Goal: Task Accomplishment & Management: Manage account settings

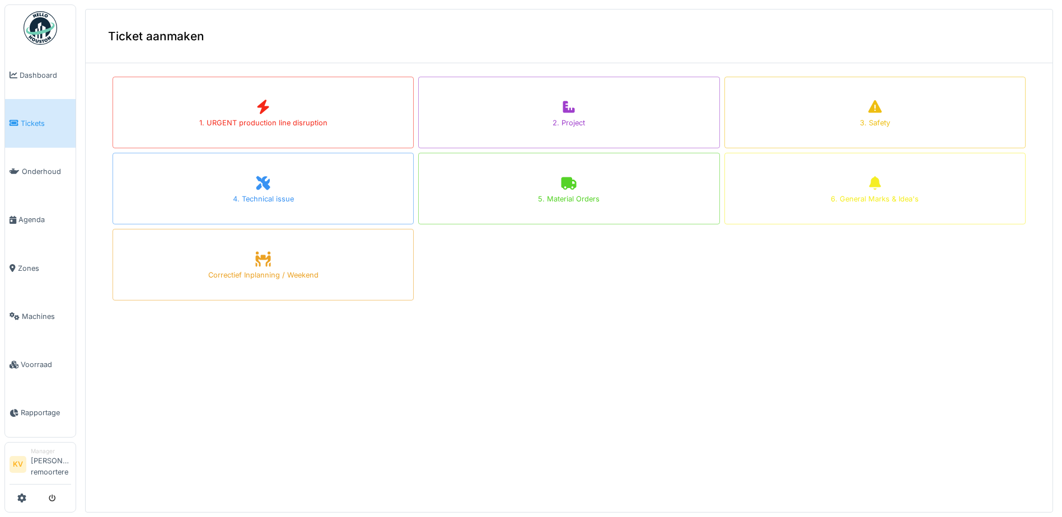
click at [54, 25] on img at bounding box center [41, 28] width 34 height 34
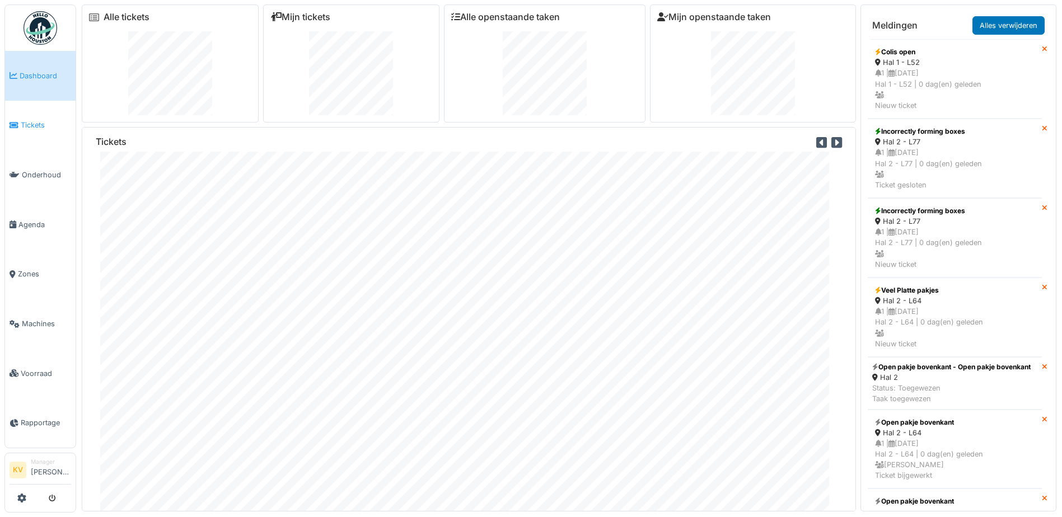
click at [48, 120] on span "Tickets" at bounding box center [46, 125] width 50 height 11
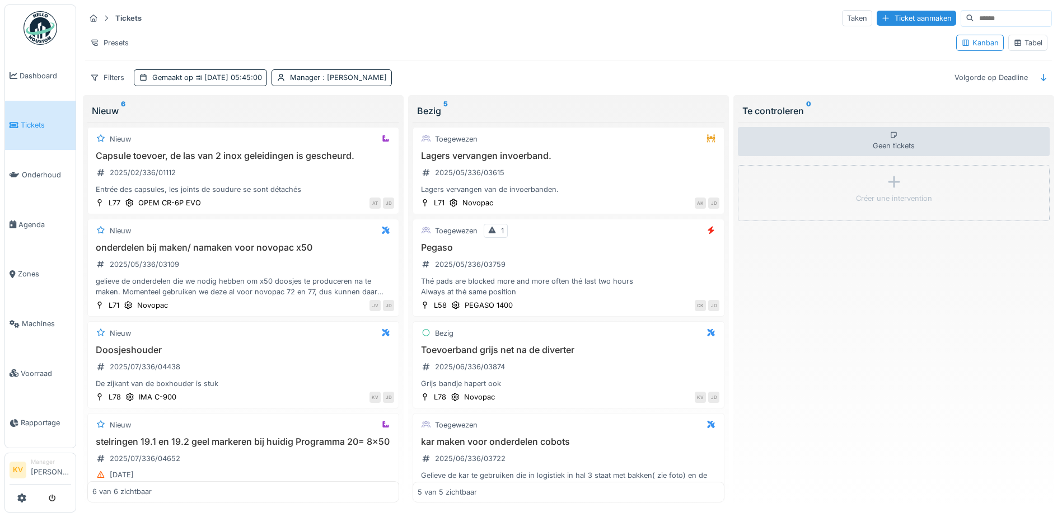
click at [1017, 40] on div "Tabel" at bounding box center [1027, 43] width 29 height 11
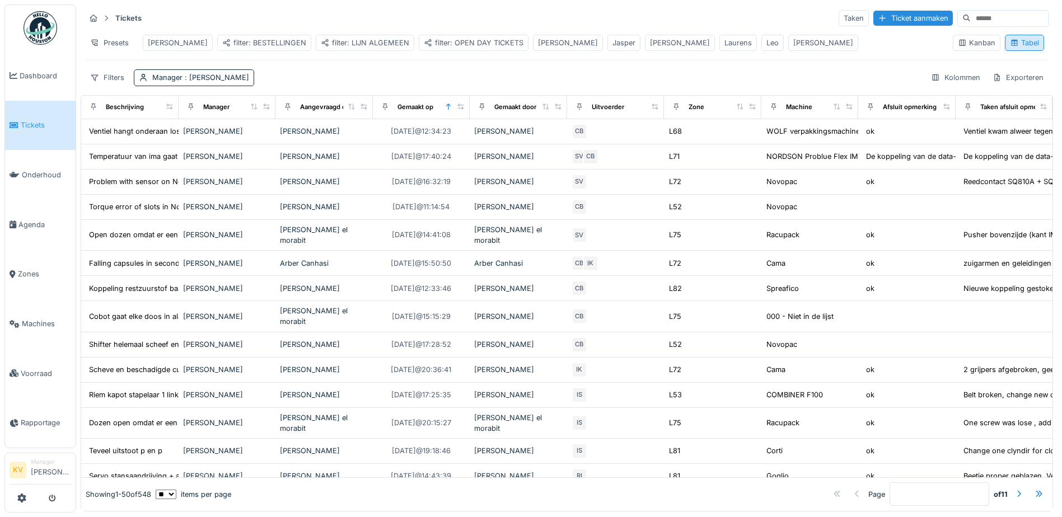
click at [1010, 46] on icon at bounding box center [1014, 42] width 9 height 7
click at [34, 129] on link "Tickets" at bounding box center [40, 126] width 71 height 50
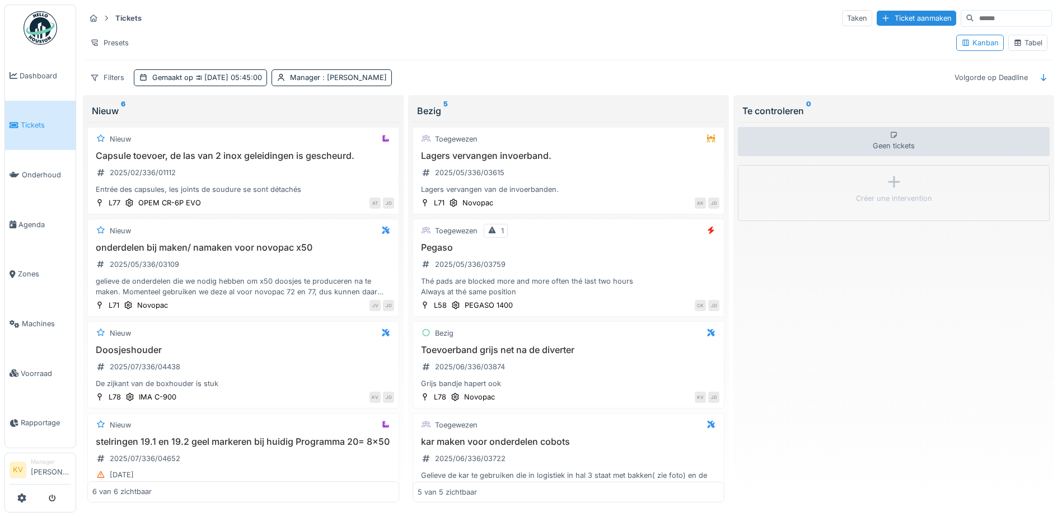
click at [174, 111] on div "Nieuw 6" at bounding box center [243, 110] width 303 height 13
click at [349, 80] on span ": Jasper De wit" at bounding box center [353, 77] width 67 height 8
click at [367, 107] on div "Verwijderen" at bounding box center [381, 107] width 62 height 15
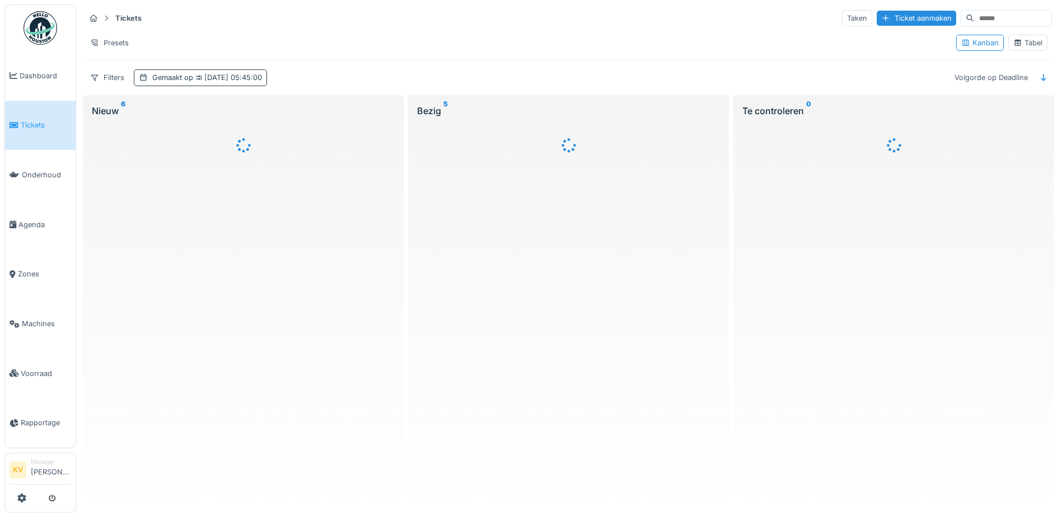
click at [159, 80] on div "Gemaakt op 28-8-2025 05:45:00" at bounding box center [207, 77] width 110 height 11
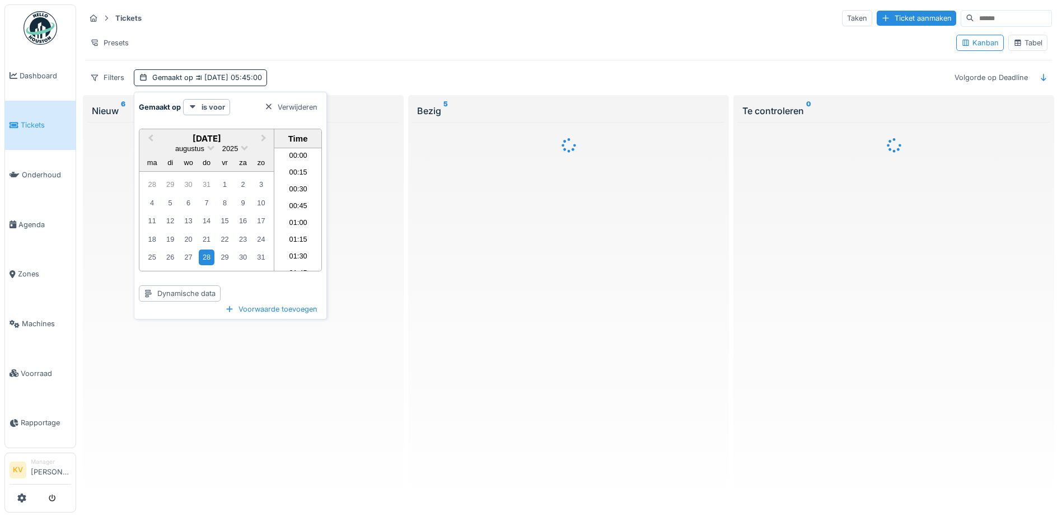
scroll to position [334, 0]
click at [270, 107] on div at bounding box center [268, 107] width 9 height 11
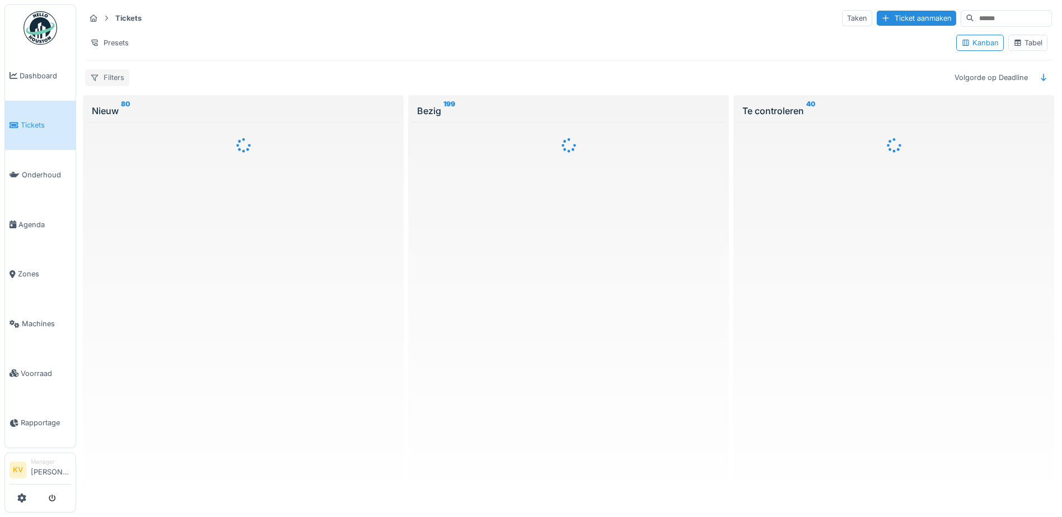
click at [93, 79] on icon at bounding box center [94, 77] width 9 height 7
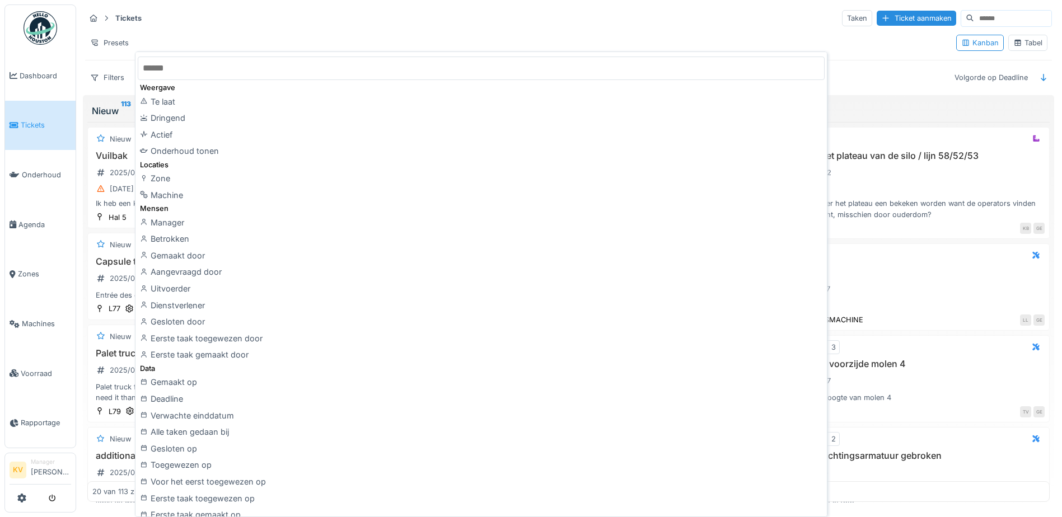
click at [287, 30] on div "Tickets Taken Ticket aanmaken Presets Kanban Tabel Filters Volgorde op Deadline" at bounding box center [569, 47] width 976 height 86
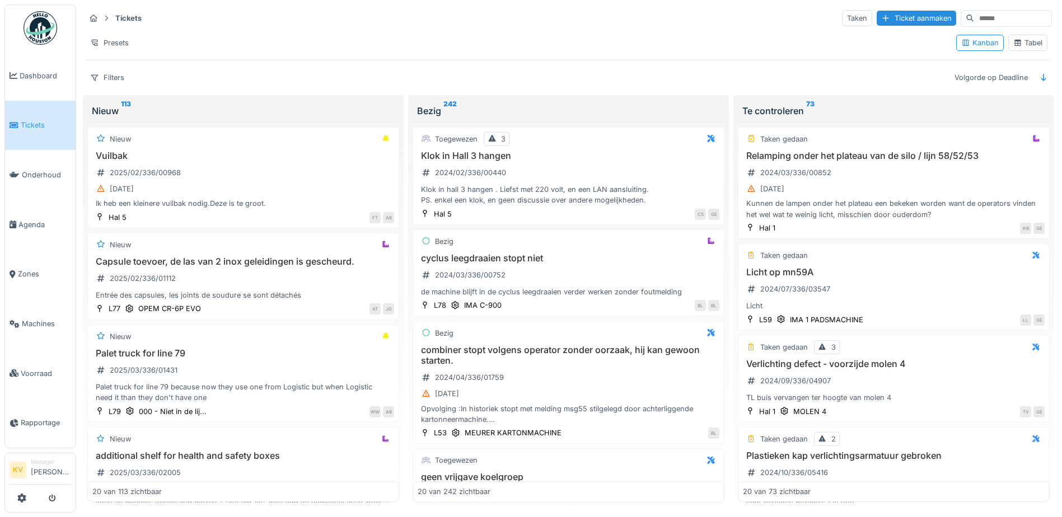
click at [102, 17] on icon at bounding box center [106, 18] width 9 height 7
drag, startPoint x: 126, startPoint y: 18, endPoint x: 114, endPoint y: 17, distance: 11.8
click at [125, 18] on strong "Tickets" at bounding box center [128, 18] width 35 height 11
click at [25, 120] on span "Tickets" at bounding box center [46, 125] width 50 height 11
click at [1017, 45] on div "Tabel" at bounding box center [1027, 43] width 29 height 11
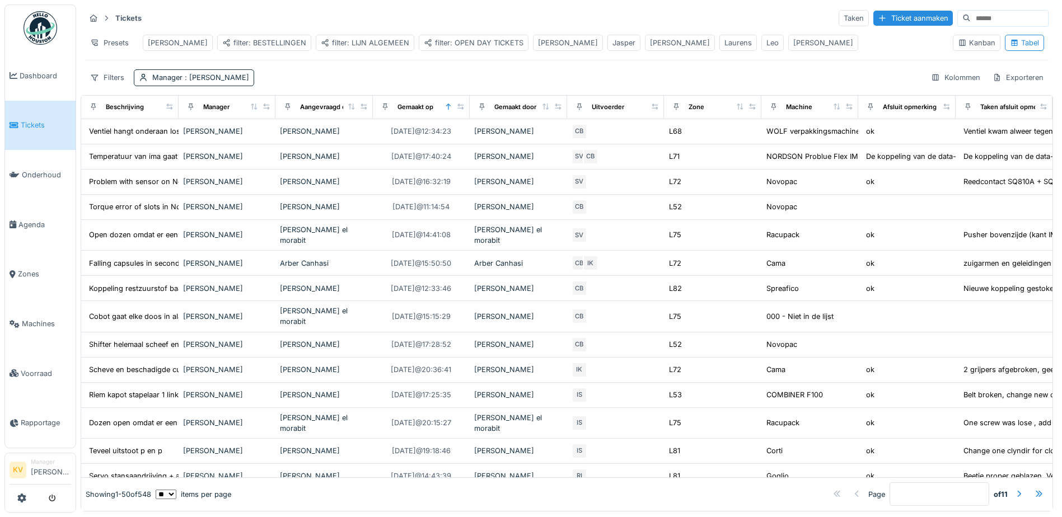
click at [341, 41] on div "filter: LIJN ALGEMEEN" at bounding box center [365, 43] width 88 height 11
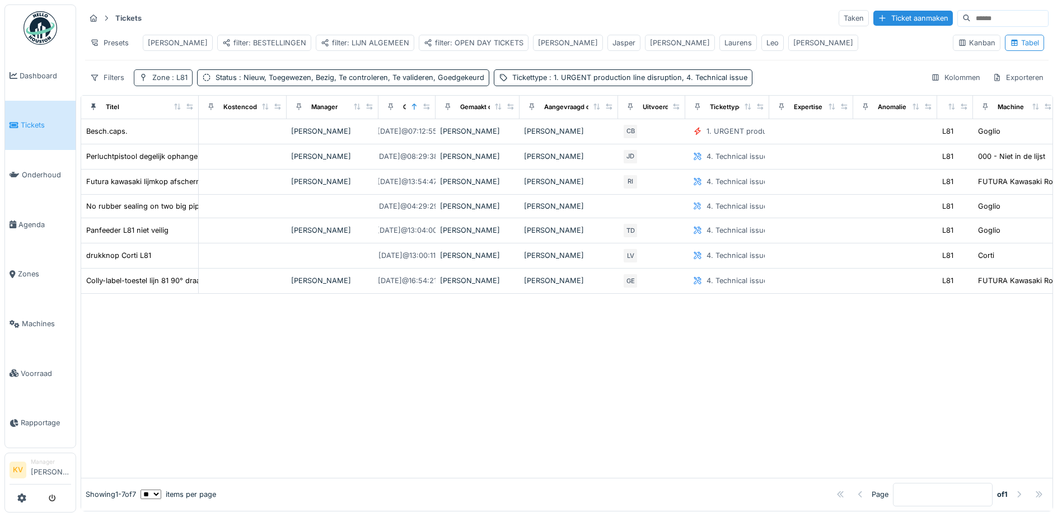
click at [175, 82] on span ": L81" at bounding box center [179, 77] width 18 height 8
click at [296, 414] on div at bounding box center [566, 386] width 971 height 184
click at [153, 86] on div "Zone : L81" at bounding box center [163, 77] width 59 height 16
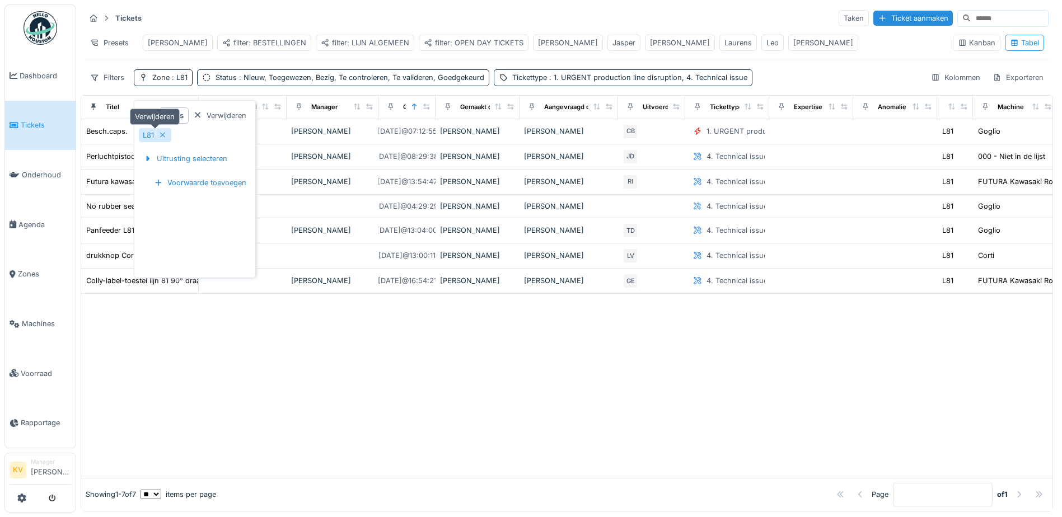
click at [162, 135] on icon at bounding box center [162, 135] width 9 height 7
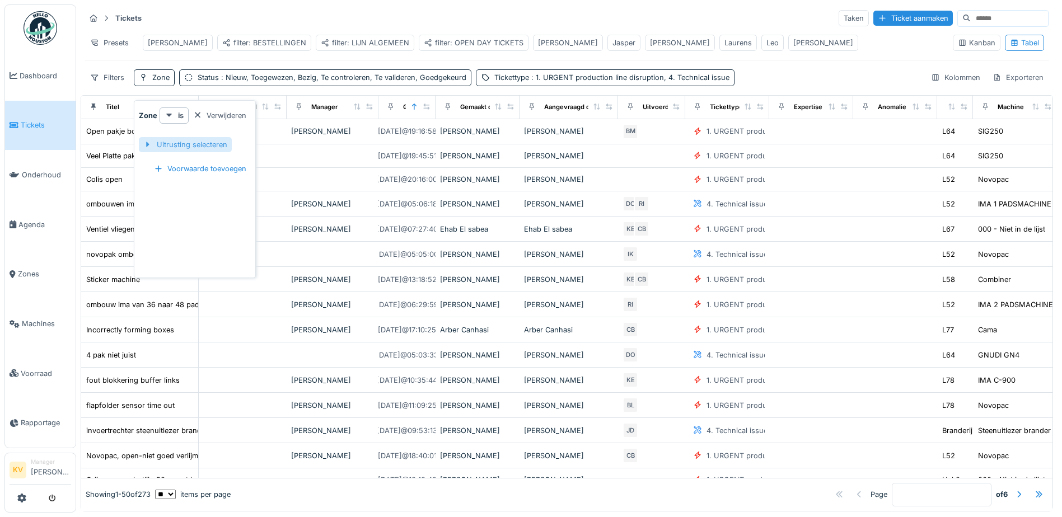
click at [182, 147] on div "Uitrusting selecteren" at bounding box center [185, 144] width 93 height 15
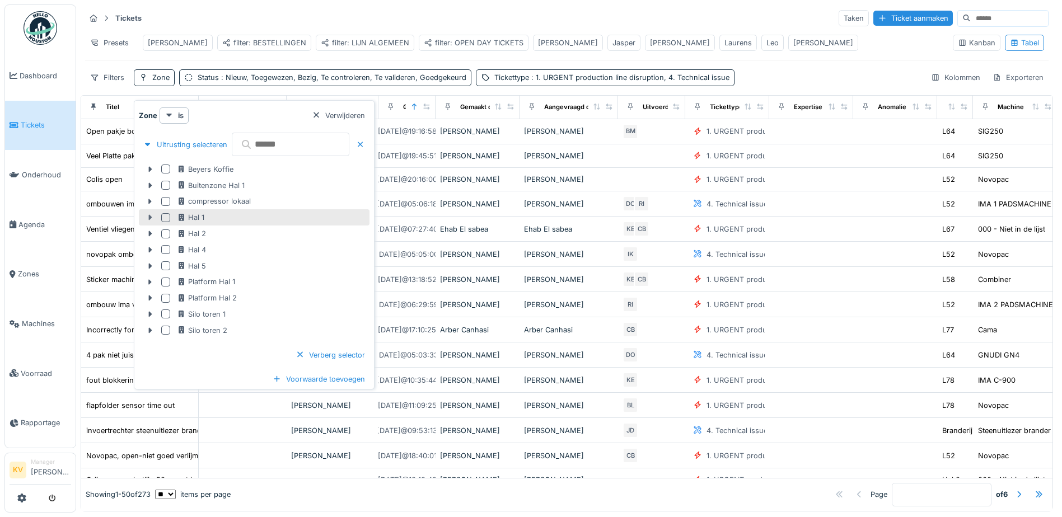
click at [150, 217] on icon at bounding box center [150, 218] width 3 height 6
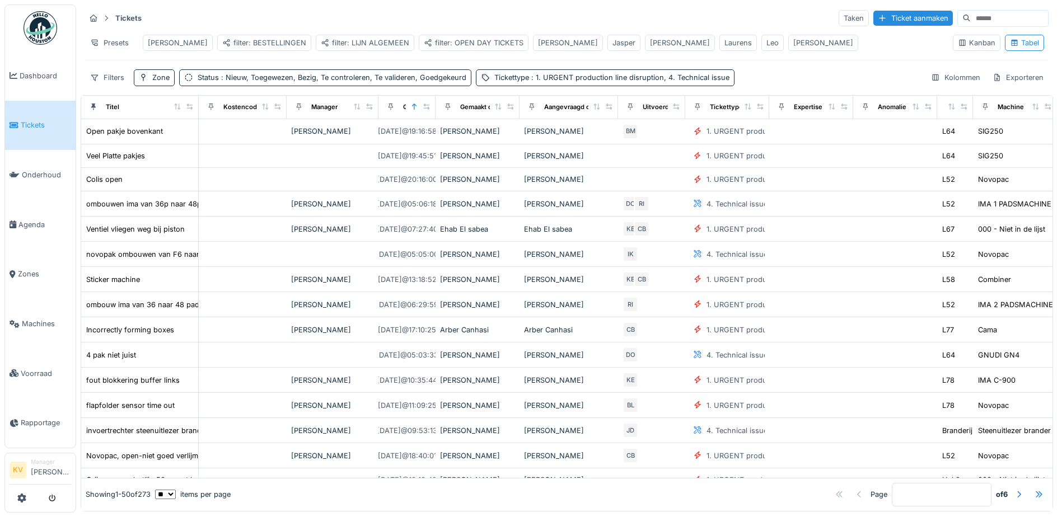
click at [321, 43] on div "filter: LIJN ALGEMEEN" at bounding box center [365, 43] width 88 height 11
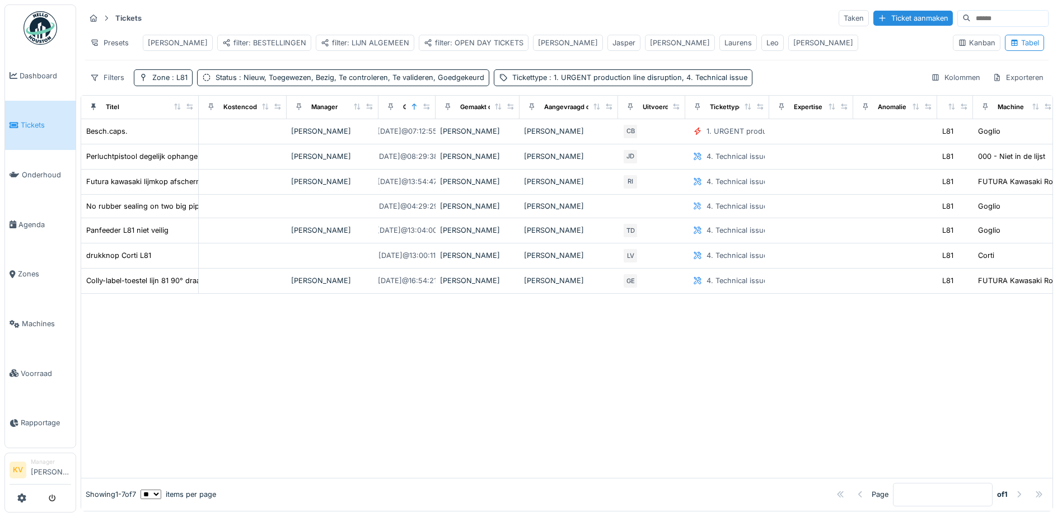
drag, startPoint x: 695, startPoint y: 44, endPoint x: 685, endPoint y: 44, distance: 10.7
click at [793, 44] on div "[PERSON_NAME]" at bounding box center [823, 43] width 60 height 11
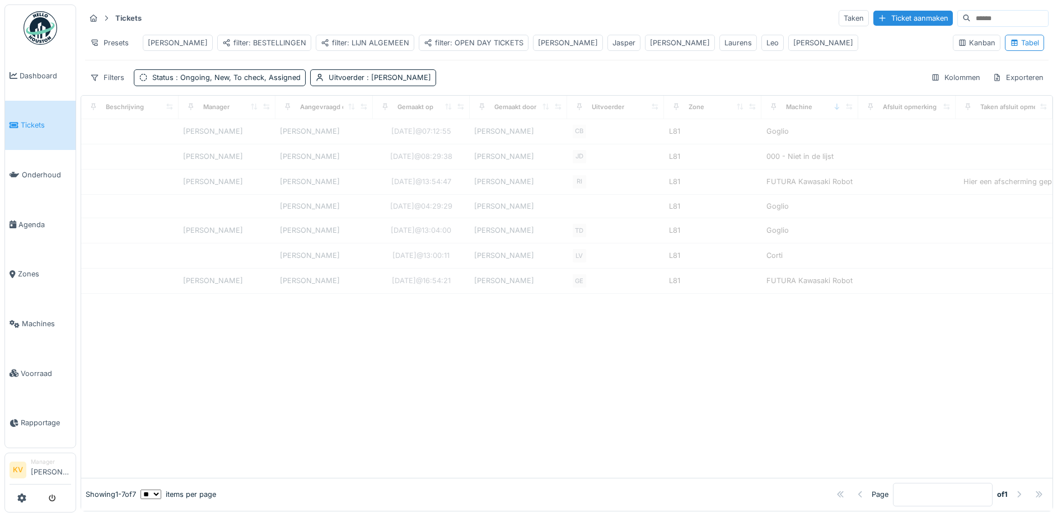
click at [793, 44] on div "[PERSON_NAME]" at bounding box center [823, 43] width 60 height 11
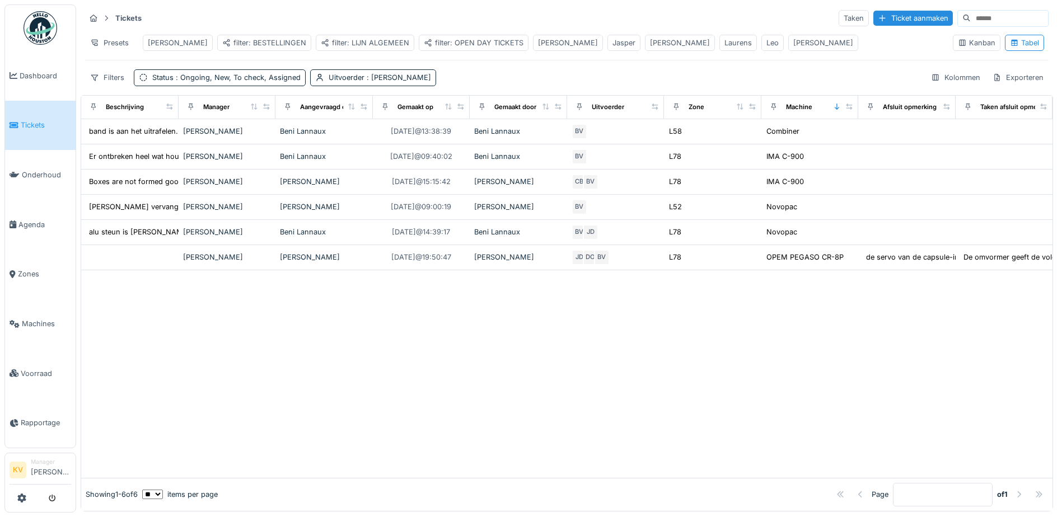
drag, startPoint x: 686, startPoint y: 44, endPoint x: 690, endPoint y: 62, distance: 18.3
click at [690, 55] on div "Presets Carl filter: BESTELLINGEN filter: LIJN ALGEMEEN filter: OPEN DAY TICKET…" at bounding box center [514, 42] width 859 height 25
drag, startPoint x: 670, startPoint y: 37, endPoint x: 650, endPoint y: 71, distance: 39.2
click at [650, 71] on div "Tickets Taken Ticket aanmaken Presets Carl filter: BESTELLINGEN filter: LIJN AL…" at bounding box center [567, 47] width 972 height 86
click at [766, 45] on div "Leo" at bounding box center [772, 43] width 12 height 11
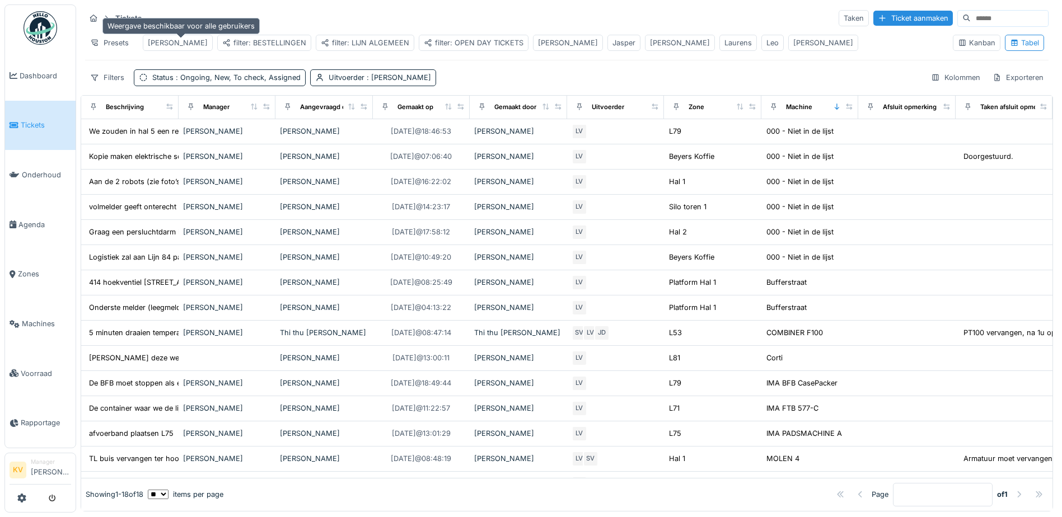
click at [222, 46] on icon at bounding box center [226, 42] width 9 height 7
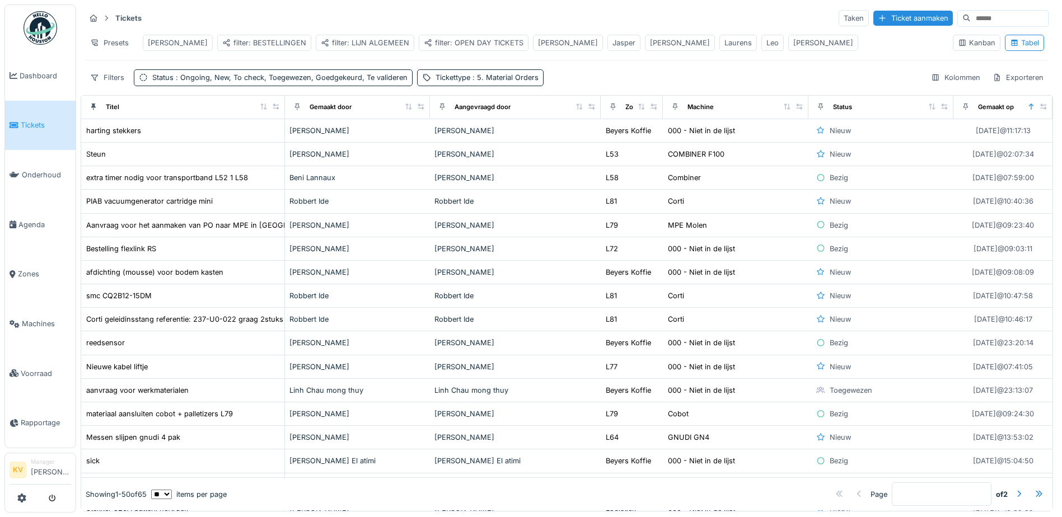
click at [324, 41] on div "filter: LIJN ALGEMEEN" at bounding box center [365, 43] width 88 height 11
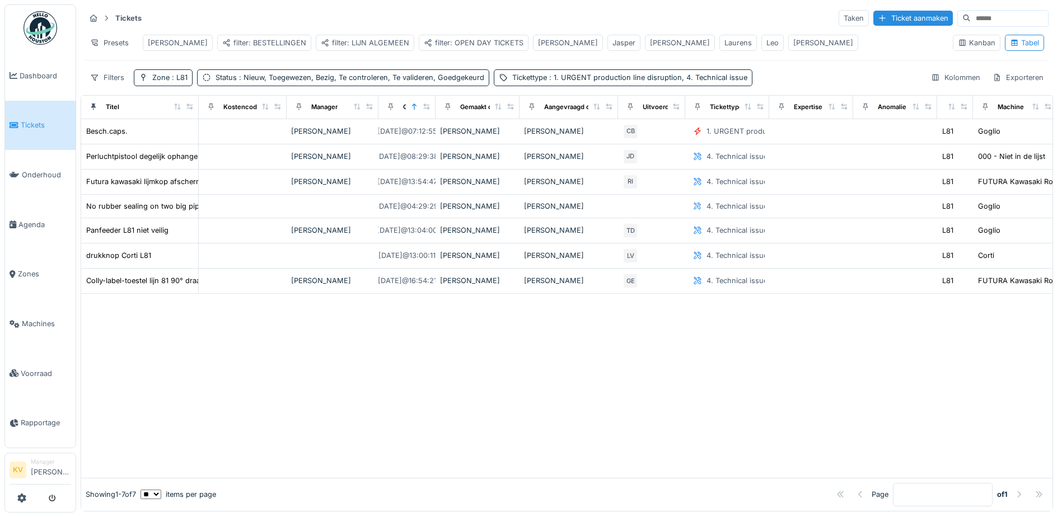
click at [324, 41] on div "filter: LIJN ALGEMEEN" at bounding box center [365, 43] width 88 height 11
click at [321, 82] on span ": Nieuw, Toegewezen, Bezig, Te controleren, Te valideren, Goedgekeurd" at bounding box center [360, 77] width 247 height 8
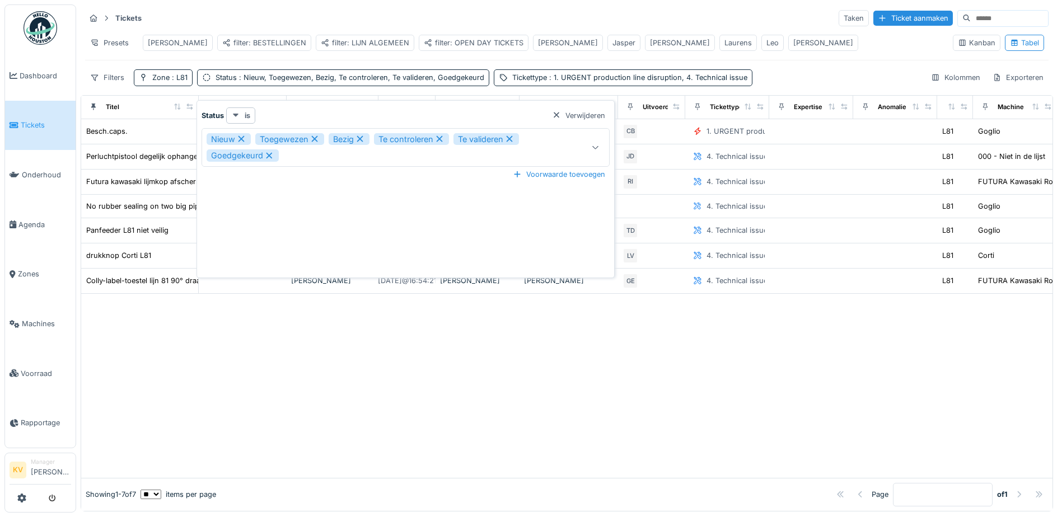
click at [235, 114] on icon at bounding box center [235, 114] width 9 height 7
click at [433, 238] on div "**********" at bounding box center [405, 191] width 413 height 168
drag, startPoint x: 506, startPoint y: 170, endPoint x: 514, endPoint y: 171, distance: 8.5
click at [508, 170] on div "Voorwaarde toevoegen" at bounding box center [406, 174] width 408 height 15
click at [517, 172] on div at bounding box center [517, 174] width 9 height 11
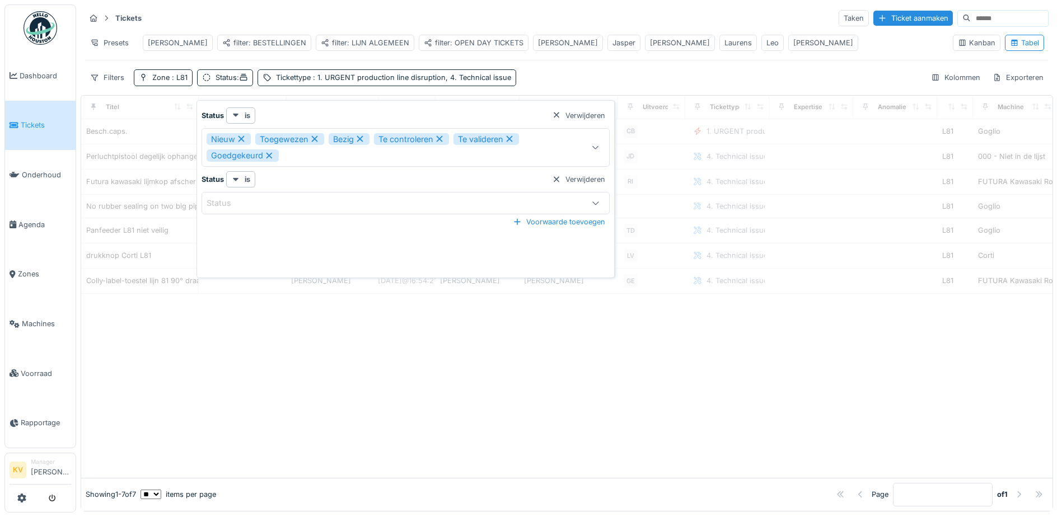
click at [248, 205] on div "Status" at bounding box center [381, 203] width 349 height 12
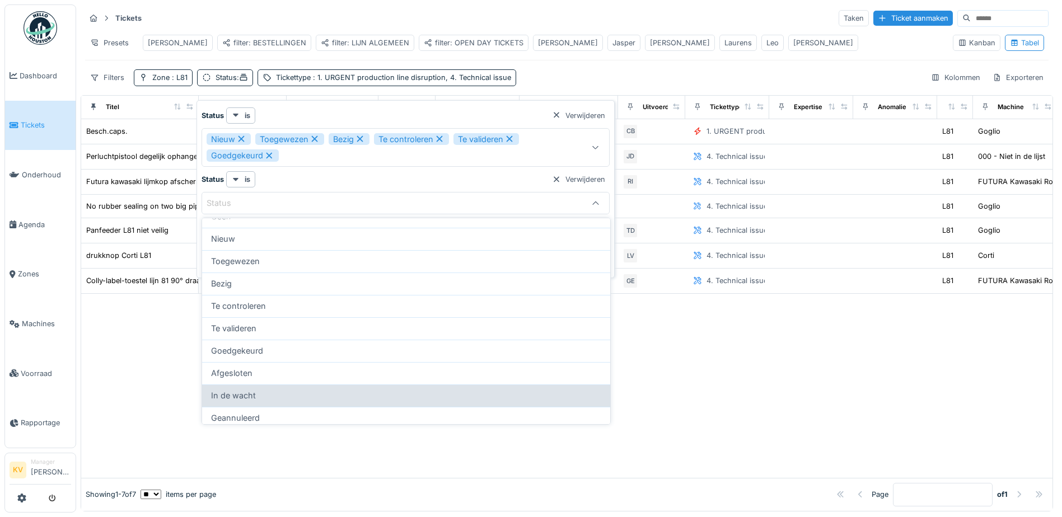
scroll to position [18, 0]
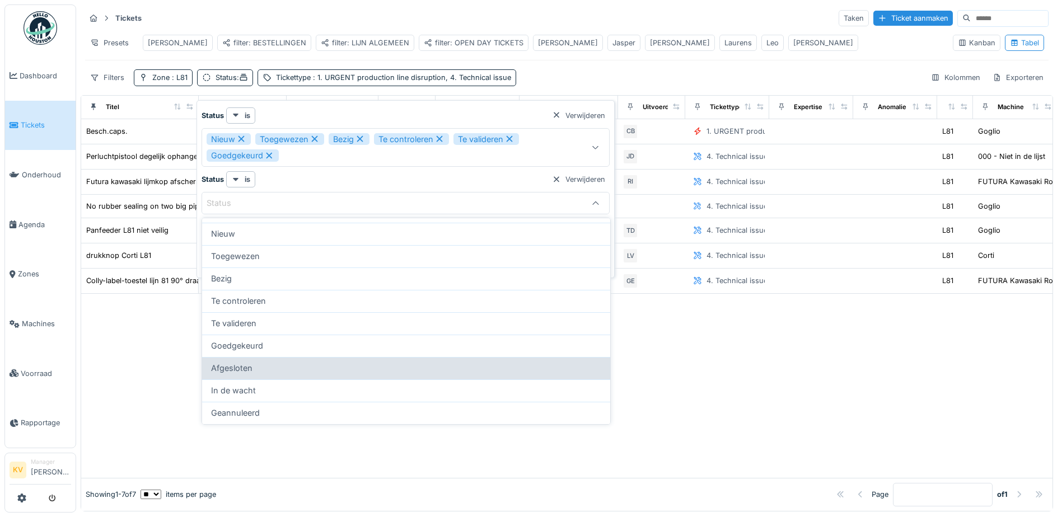
click at [266, 372] on div "Afgesloten" at bounding box center [406, 368] width 390 height 12
type input "******"
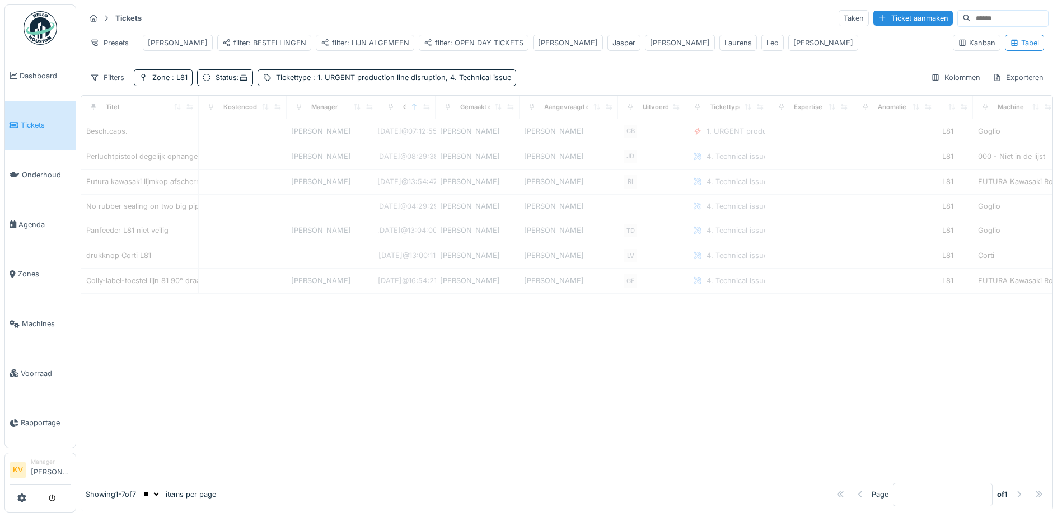
click at [775, 360] on div at bounding box center [566, 386] width 971 height 184
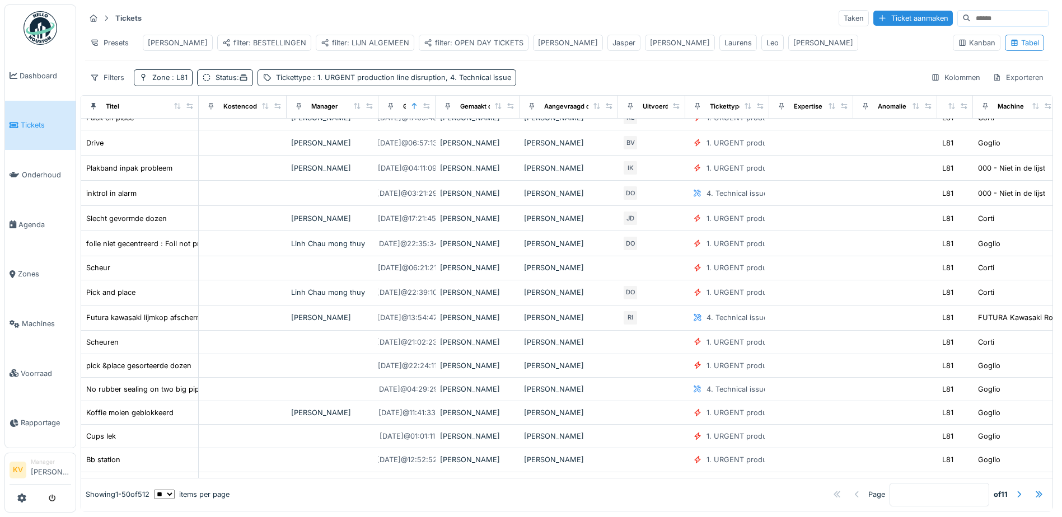
scroll to position [669, 0]
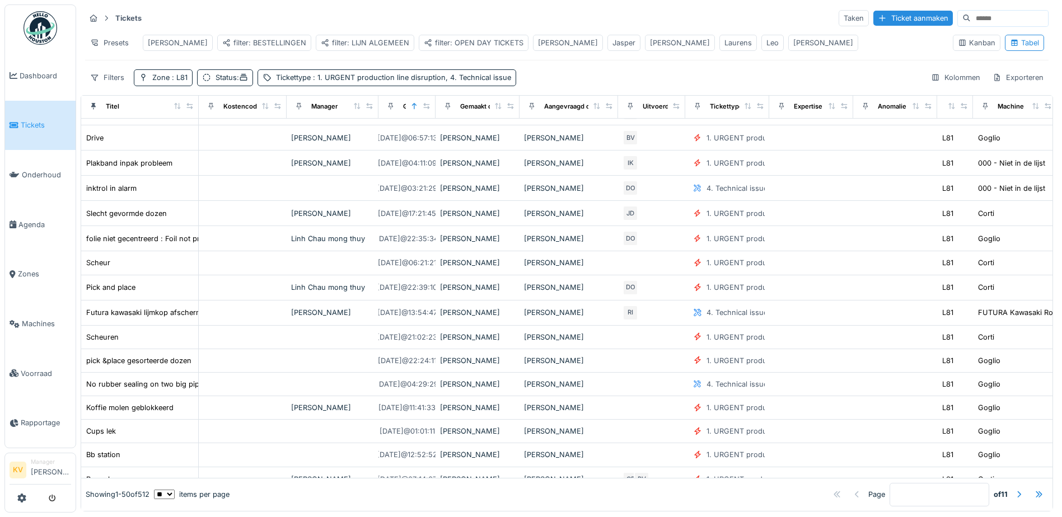
drag, startPoint x: 610, startPoint y: 503, endPoint x: 369, endPoint y: 479, distance: 241.3
click at [369, 479] on div "Titel Kostencode Manager Gemaakt op Gemaakt door Aangevraagd door Uitvoerder Ti…" at bounding box center [567, 303] width 972 height 416
click at [579, 75] on div "Tickets Taken Ticket aanmaken Presets Carl filter: BESTELLINGEN filter: LIJN AL…" at bounding box center [567, 47] width 972 height 86
click at [247, 81] on icon at bounding box center [243, 77] width 7 height 7
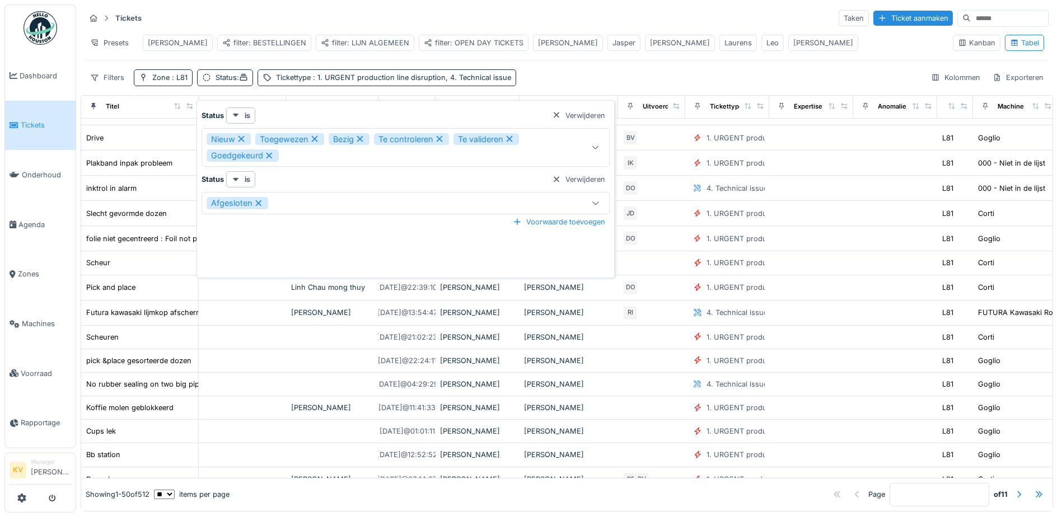
click at [260, 205] on icon at bounding box center [259, 203] width 6 height 6
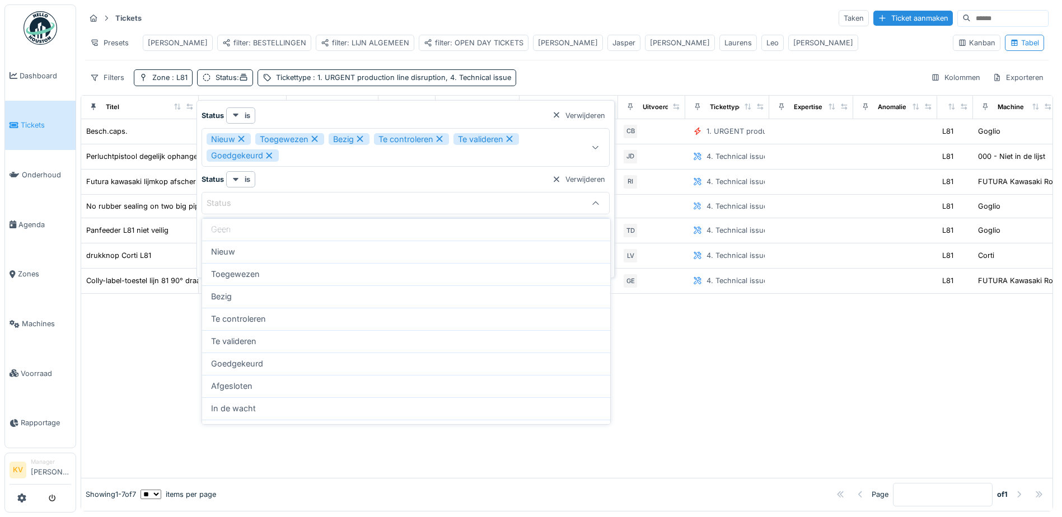
scroll to position [0, 0]
click at [577, 77] on div "Tickets Taken Ticket aanmaken Presets Carl filter: BESTELLINGEN filter: LIJN AL…" at bounding box center [567, 47] width 972 height 86
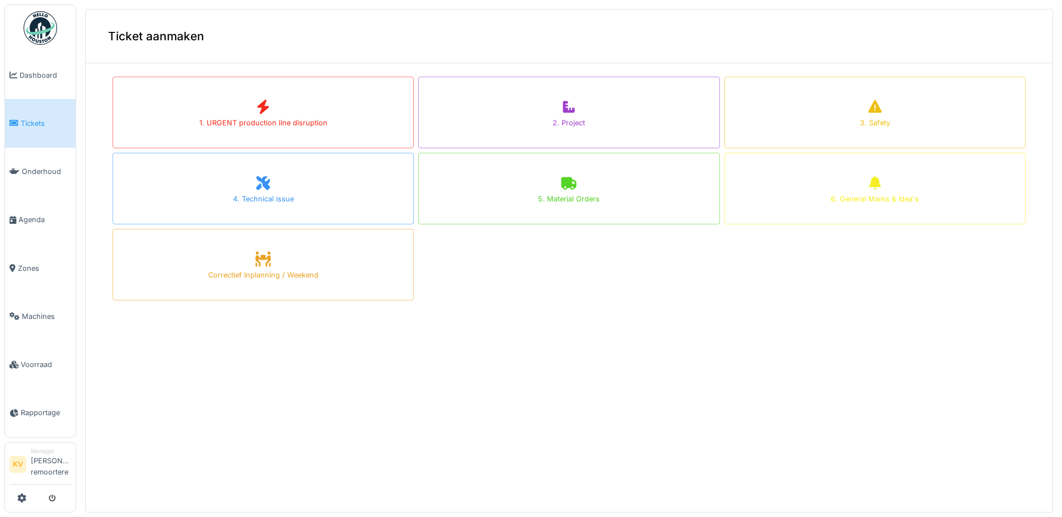
click at [35, 21] on img at bounding box center [41, 28] width 34 height 34
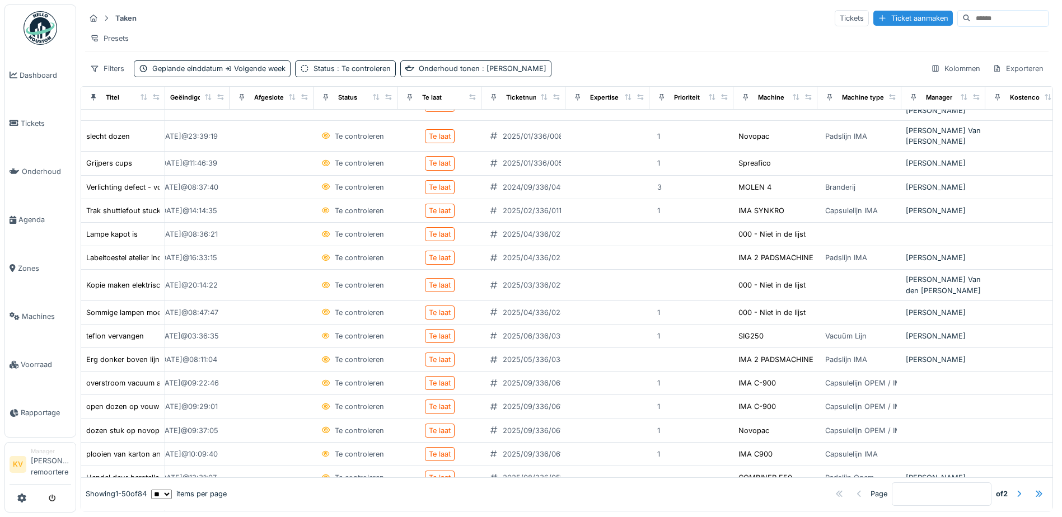
scroll to position [0, 188]
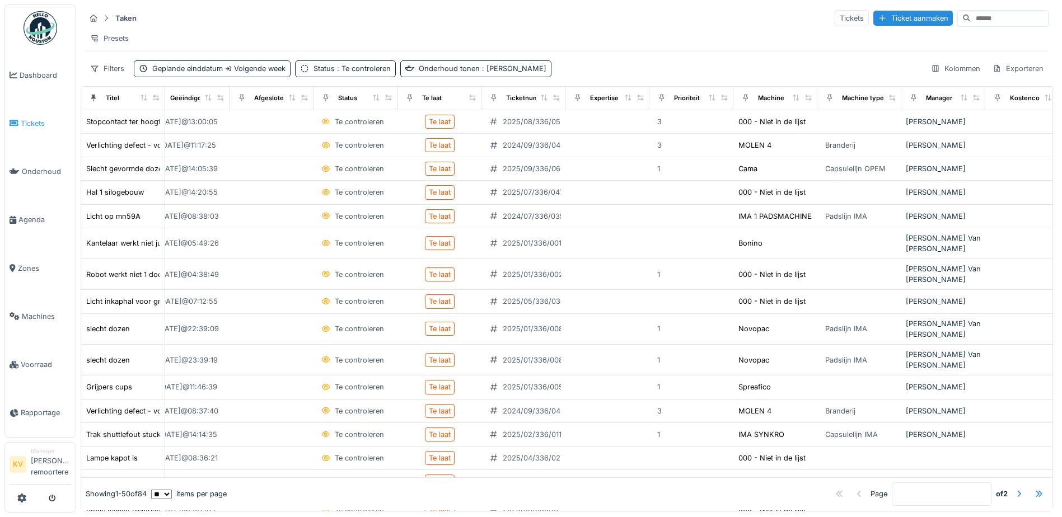
click at [39, 128] on span "Tickets" at bounding box center [46, 123] width 50 height 11
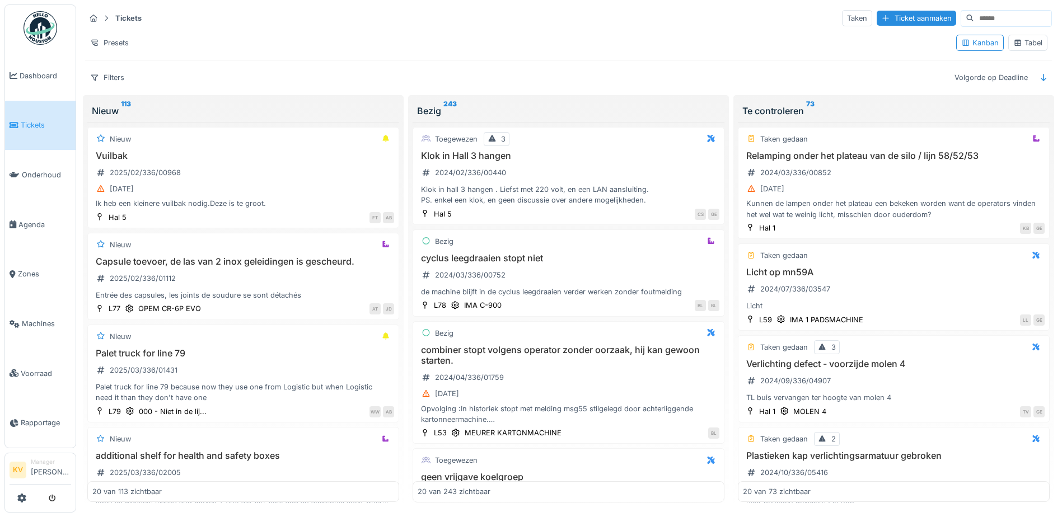
click at [45, 39] on img at bounding box center [41, 28] width 34 height 34
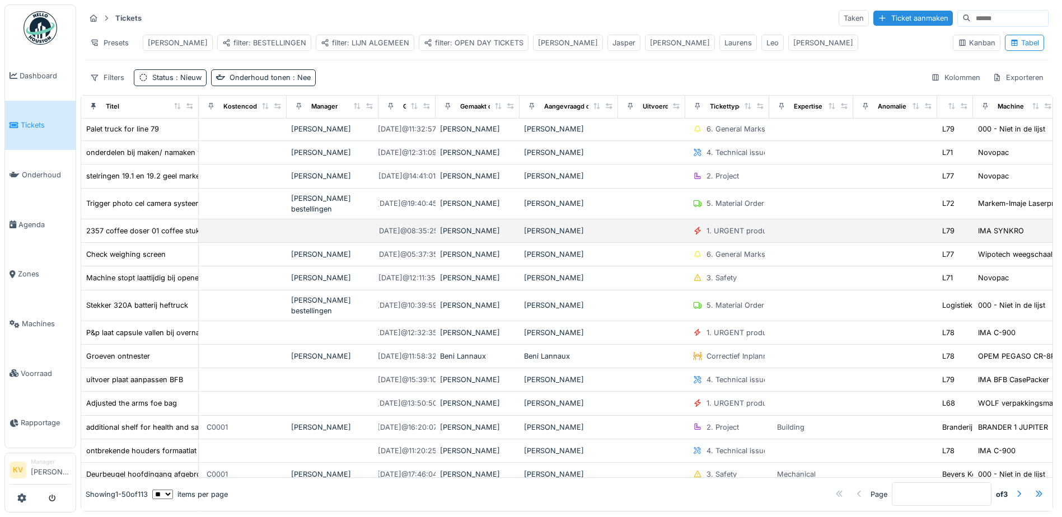
scroll to position [672, 0]
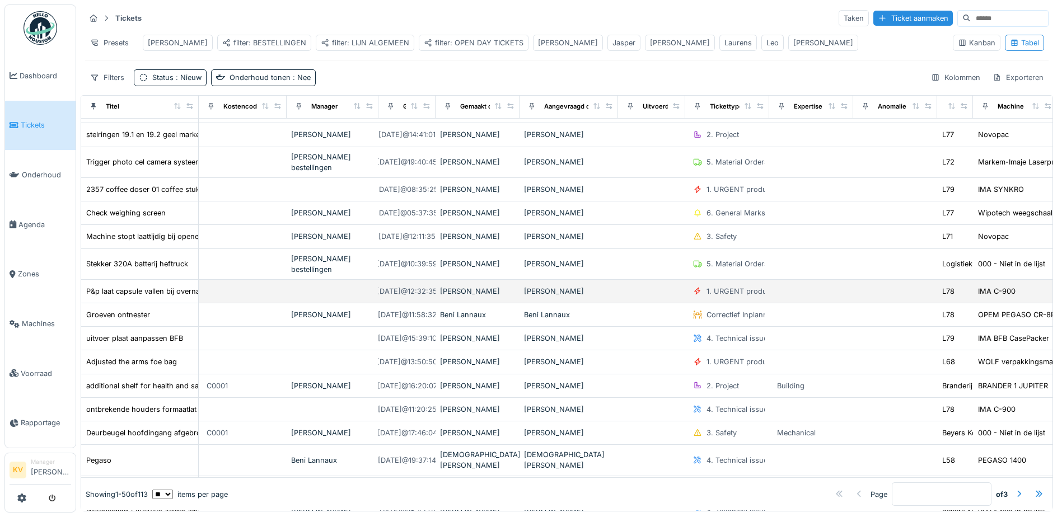
click at [549, 291] on div "[PERSON_NAME]" at bounding box center [569, 291] width 90 height 11
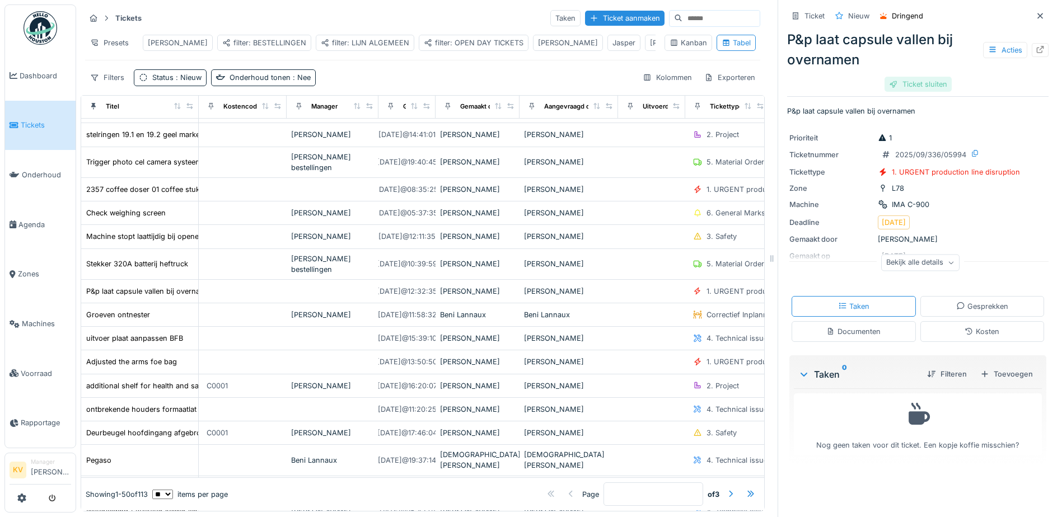
click at [925, 84] on div "Ticket sluiten" at bounding box center [917, 84] width 67 height 15
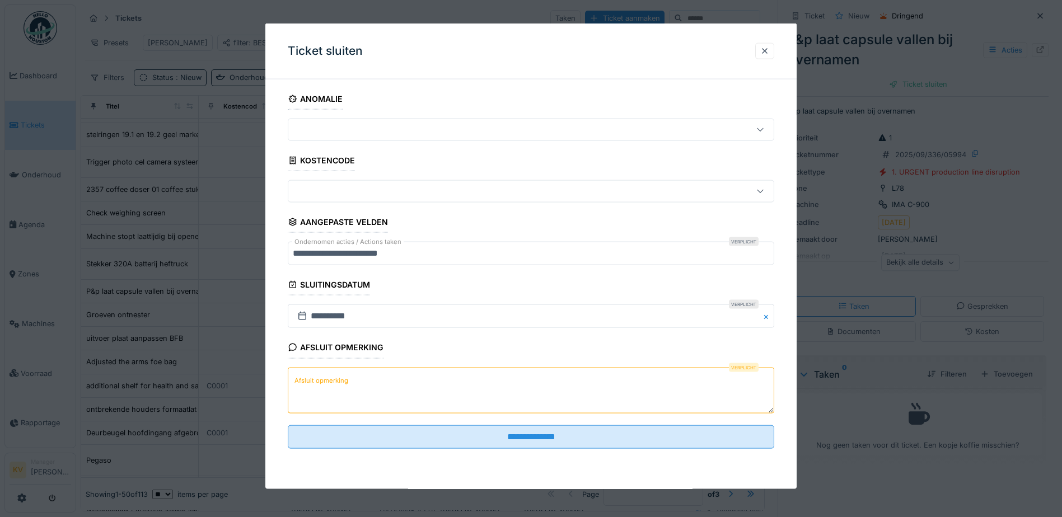
click at [541, 392] on textarea "Afsluit opmerking" at bounding box center [531, 390] width 486 height 46
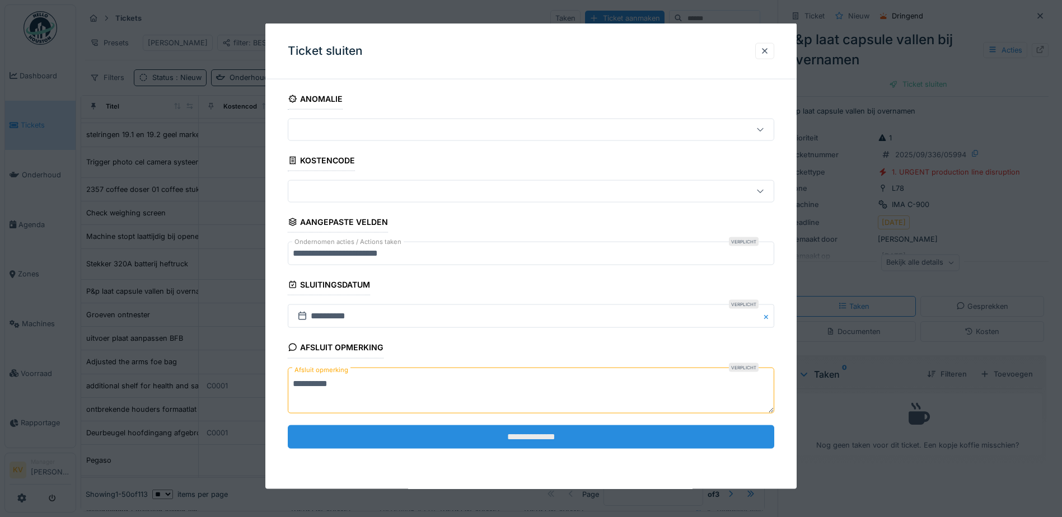
type textarea "**********"
click at [472, 436] on input "**********" at bounding box center [531, 437] width 486 height 24
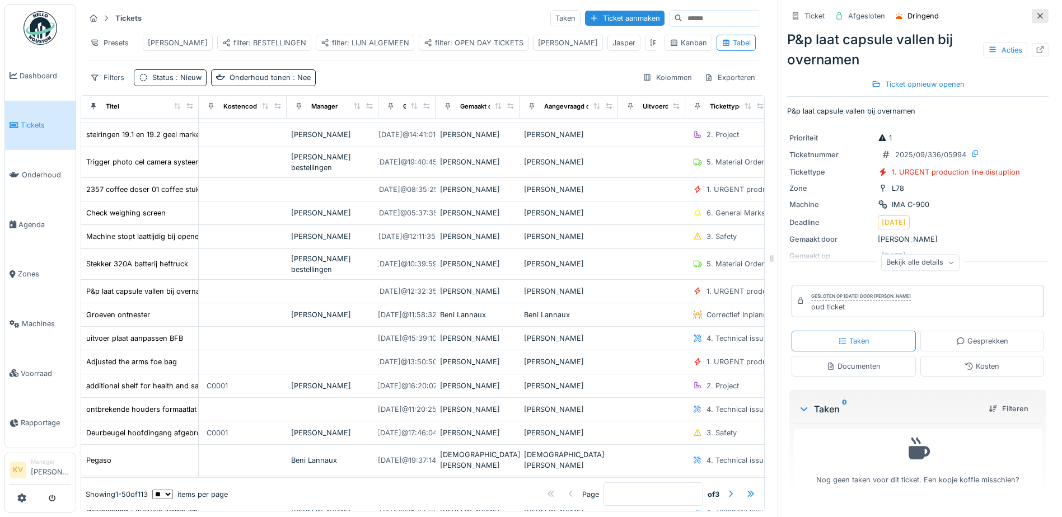
click at [1037, 16] on icon at bounding box center [1040, 16] width 6 height 6
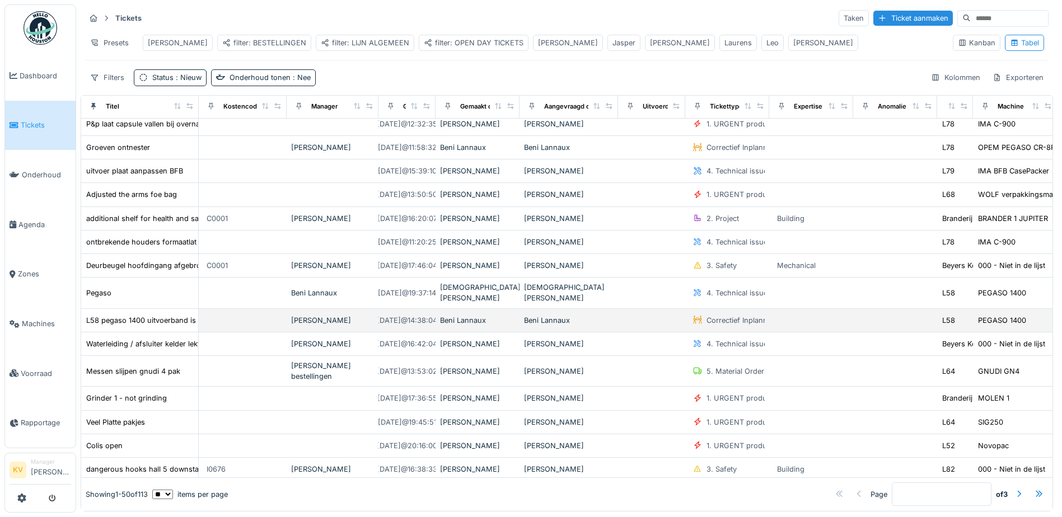
scroll to position [840, 0]
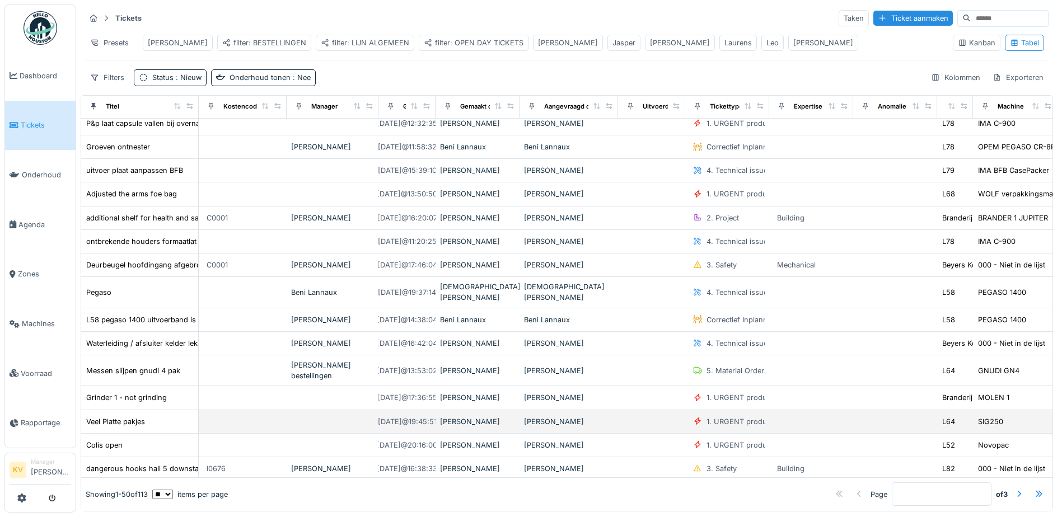
click at [558, 416] on div "[PERSON_NAME]" at bounding box center [569, 421] width 90 height 11
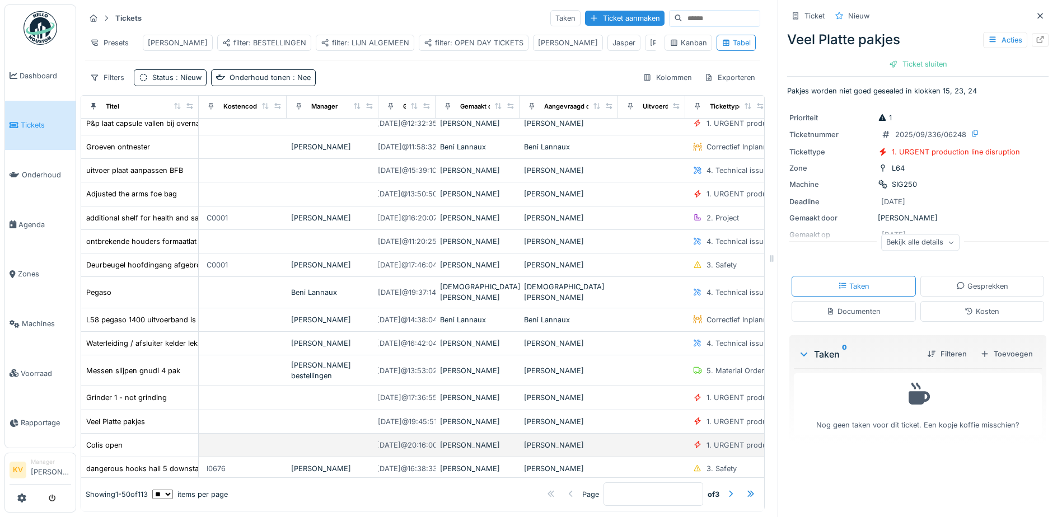
click at [556, 440] on div "[PERSON_NAME]" at bounding box center [569, 445] width 90 height 11
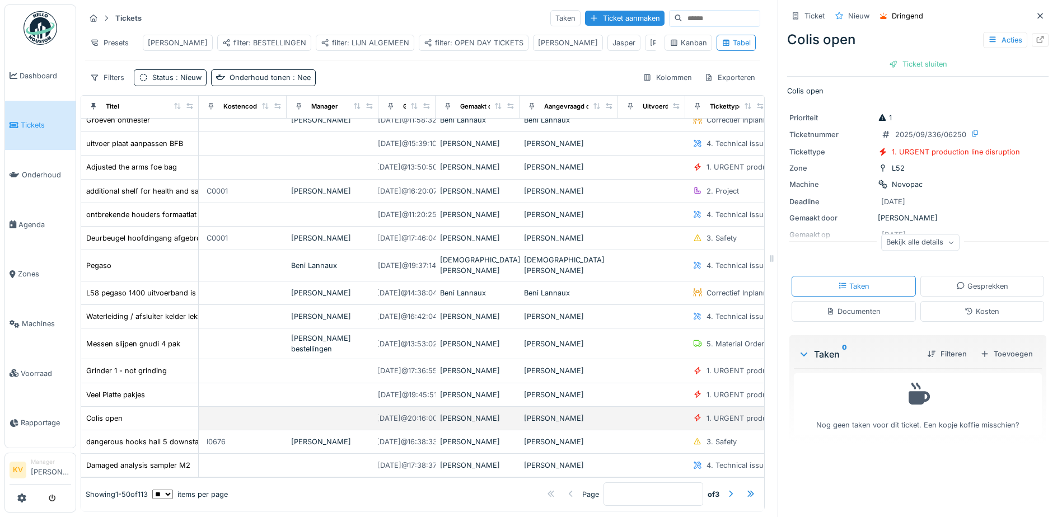
scroll to position [8, 0]
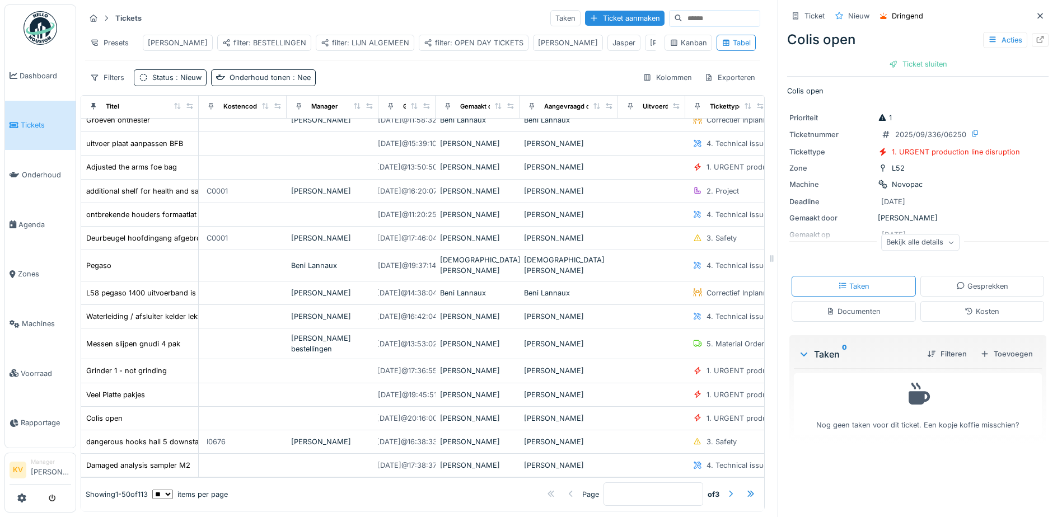
click at [726, 489] on div at bounding box center [730, 494] width 9 height 11
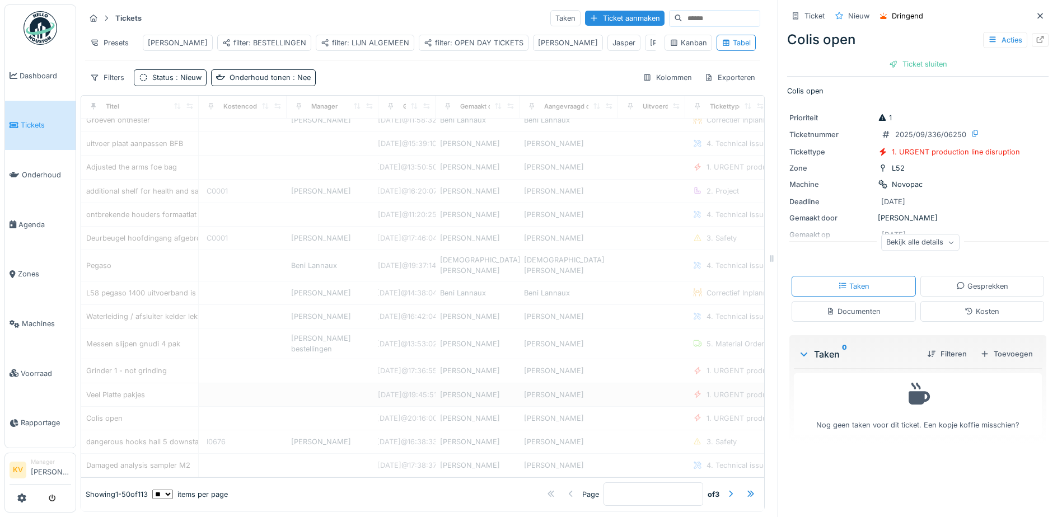
type input "*"
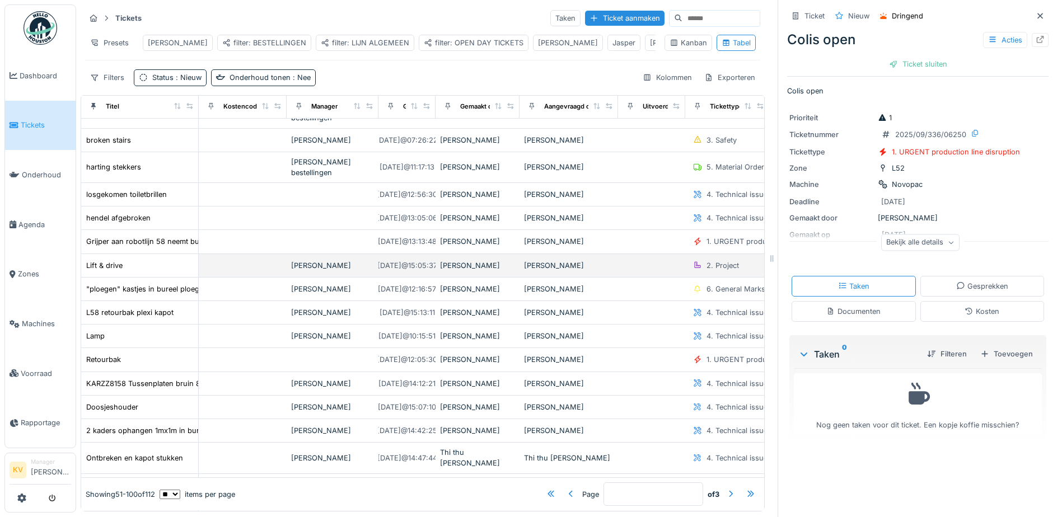
scroll to position [728, 0]
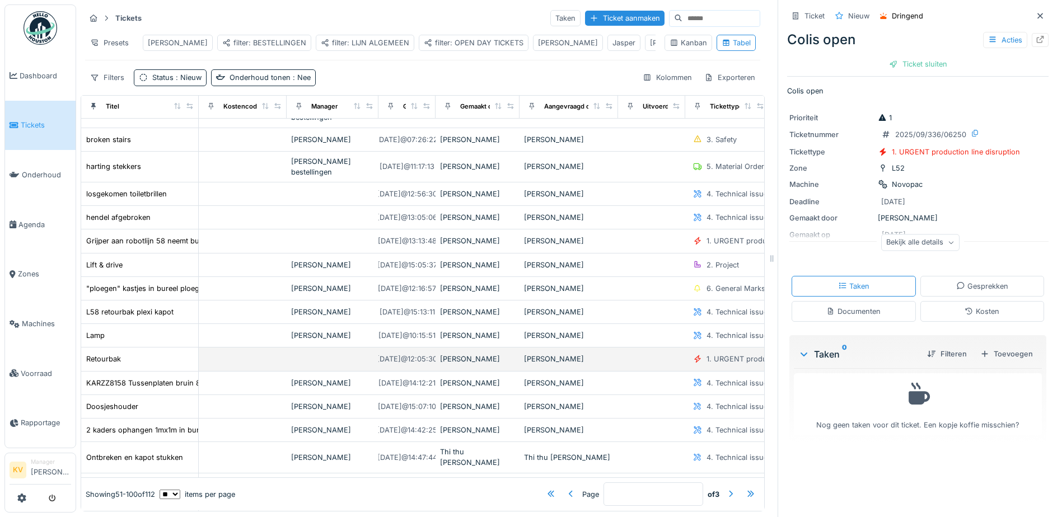
click at [580, 364] on div "[PERSON_NAME]" at bounding box center [569, 359] width 90 height 11
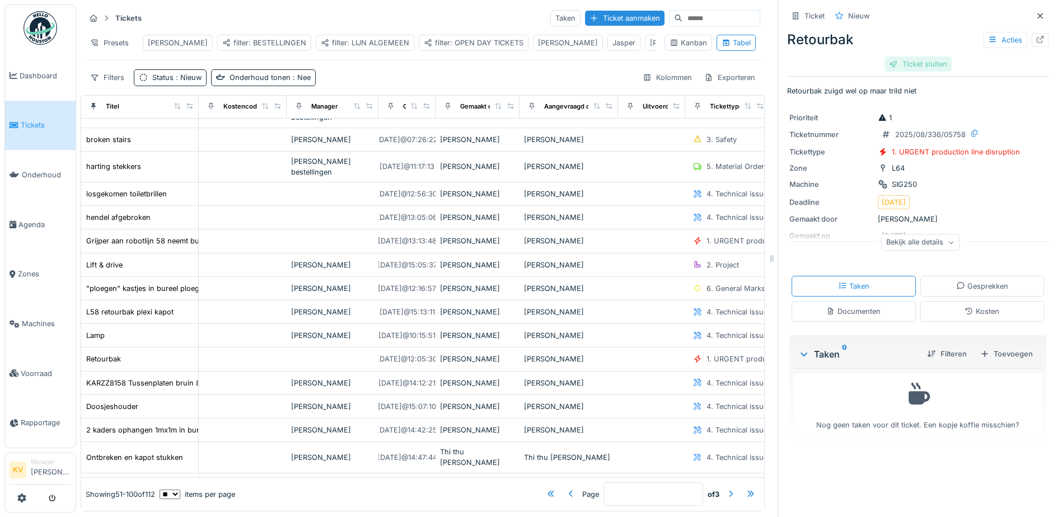
click at [905, 60] on div "Ticket sluiten" at bounding box center [917, 64] width 67 height 15
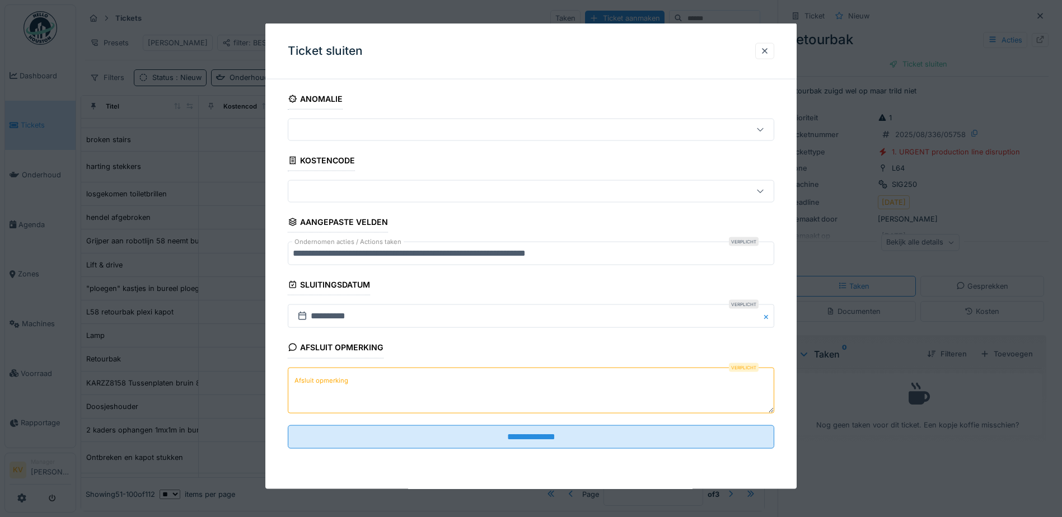
click at [551, 379] on textarea "Afsluit opmerking" at bounding box center [531, 390] width 486 height 46
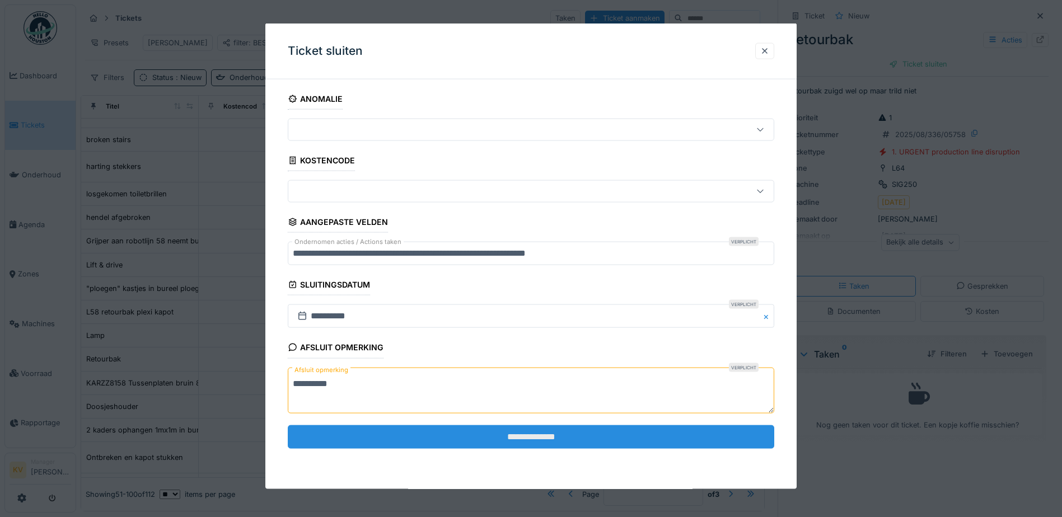
type textarea "**********"
click at [663, 439] on input "**********" at bounding box center [531, 437] width 486 height 24
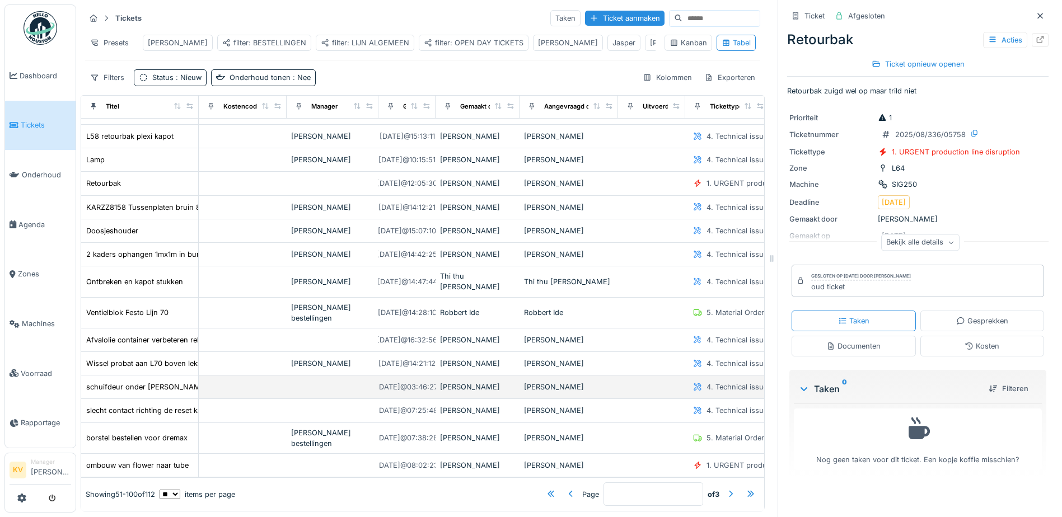
scroll to position [928, 0]
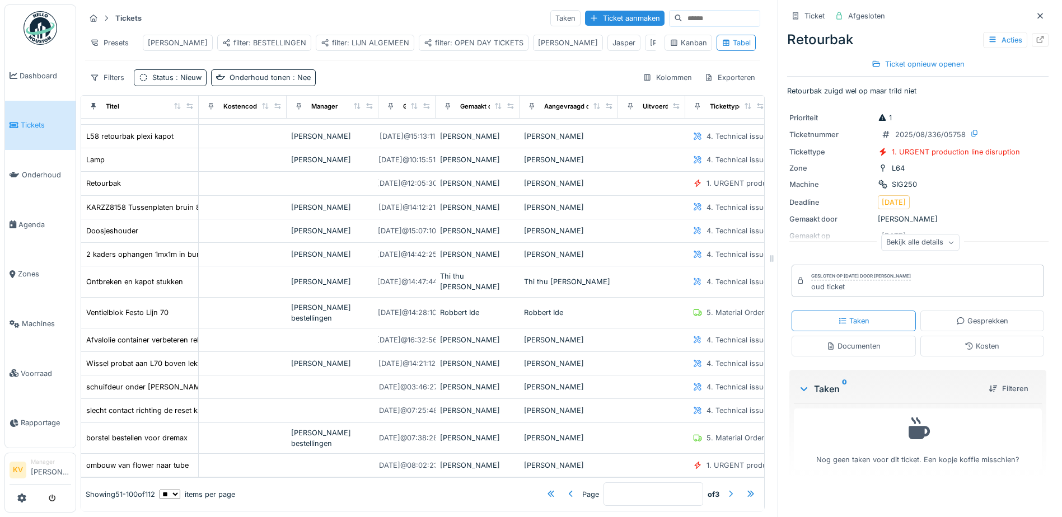
click at [726, 489] on div at bounding box center [730, 494] width 9 height 11
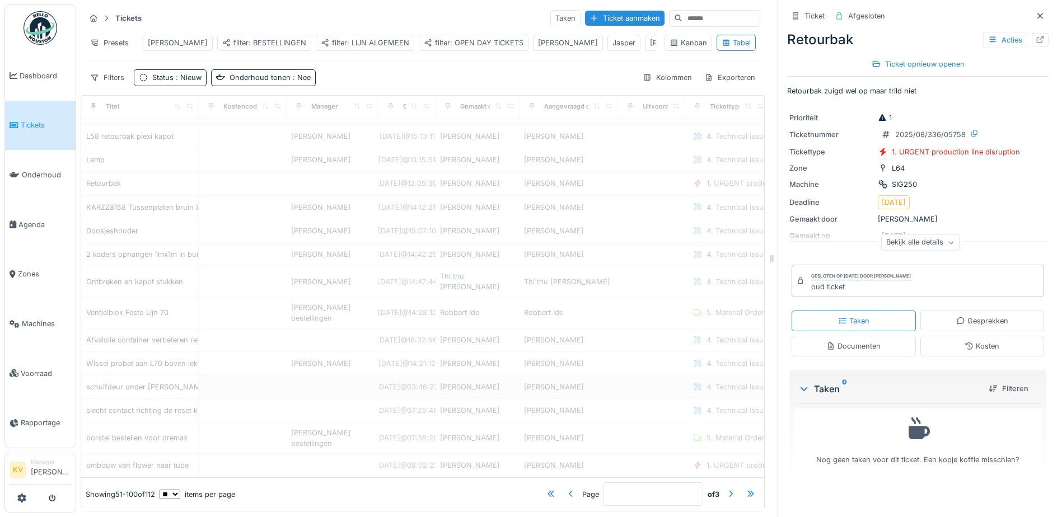
type input "*"
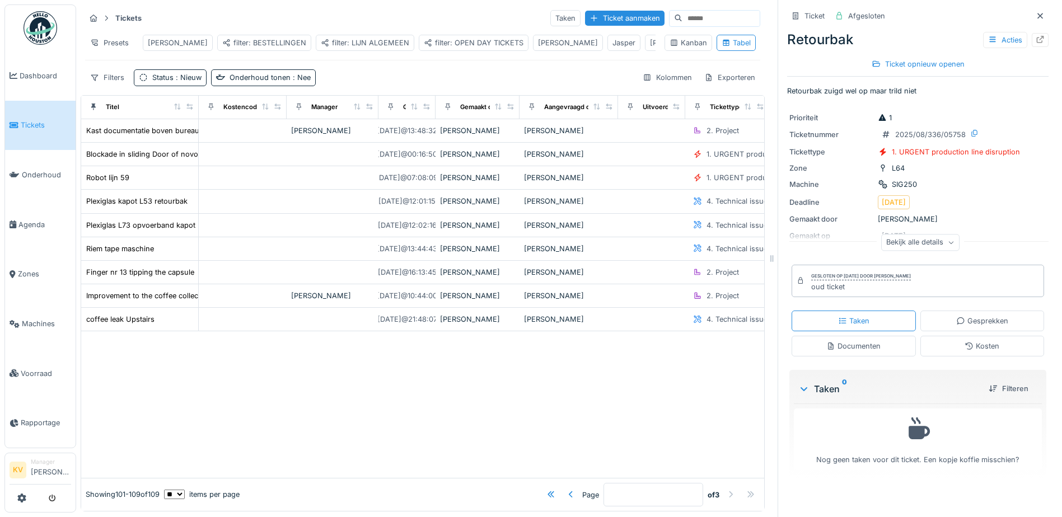
scroll to position [0, 0]
click at [1036, 13] on icon at bounding box center [1040, 15] width 9 height 7
